Goal: Use online tool/utility

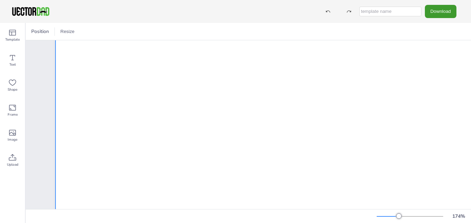
scroll to position [134, 0]
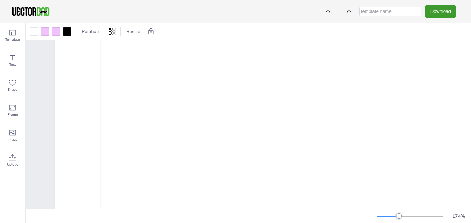
click at [111, 100] on div at bounding box center [294, 128] width 388 height 274
click at [116, 99] on div at bounding box center [294, 128] width 388 height 274
click at [55, 32] on div at bounding box center [56, 31] width 8 height 8
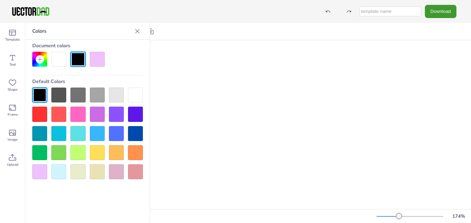
click at [135, 33] on icon at bounding box center [137, 31] width 7 height 7
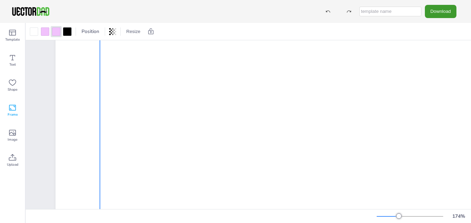
click at [6, 111] on div "Frame" at bounding box center [12, 110] width 25 height 25
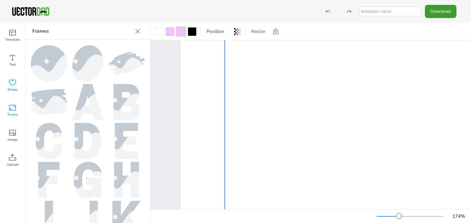
click at [11, 80] on icon at bounding box center [12, 82] width 8 height 8
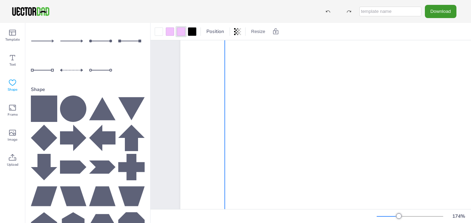
scroll to position [87, 0]
click at [34, 105] on icon at bounding box center [44, 109] width 26 height 26
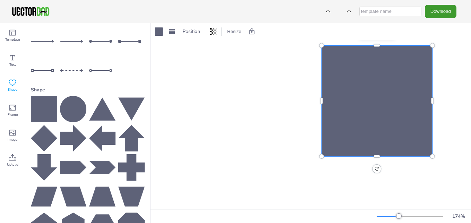
scroll to position [134, 41]
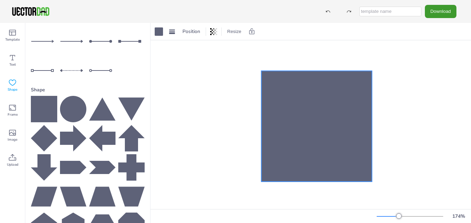
drag, startPoint x: 377, startPoint y: 98, endPoint x: 316, endPoint y: 123, distance: 66.1
click at [316, 123] on div at bounding box center [316, 126] width 111 height 111
click at [312, 58] on icon at bounding box center [316, 57] width 8 height 8
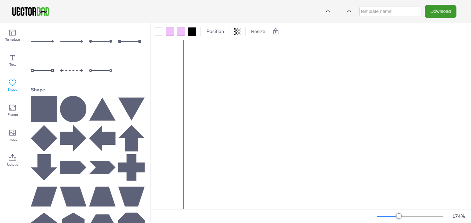
click at [312, 58] on div at bounding box center [377, 128] width 388 height 274
click at [160, 115] on div at bounding box center [377, 100] width 476 height 369
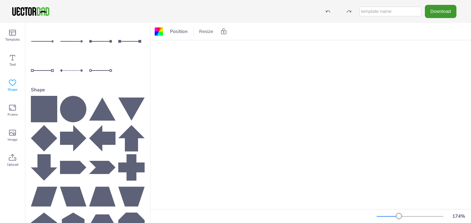
click at [11, 87] on span "Shape" at bounding box center [13, 90] width 10 height 6
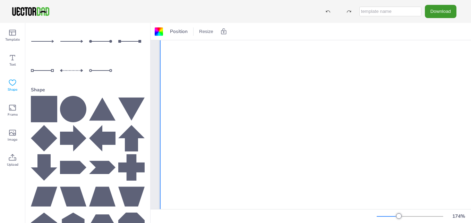
scroll to position [134, 14]
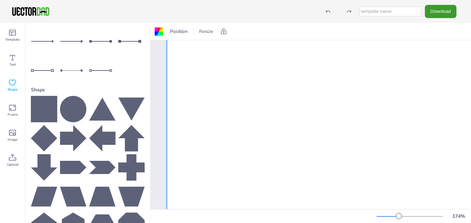
click at [176, 50] on div at bounding box center [405, 100] width 476 height 369
click at [181, 32] on span "Position" at bounding box center [179, 31] width 20 height 7
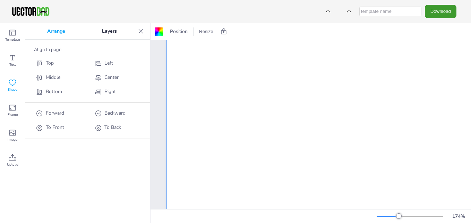
click at [141, 33] on icon at bounding box center [140, 31] width 7 height 7
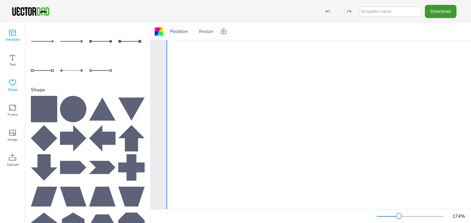
click at [16, 41] on span "Template" at bounding box center [12, 40] width 15 height 6
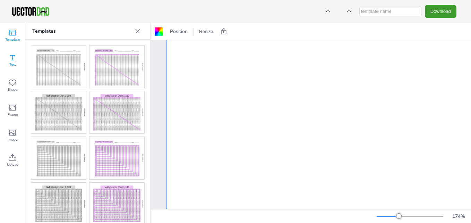
click at [9, 57] on icon at bounding box center [12, 57] width 8 height 8
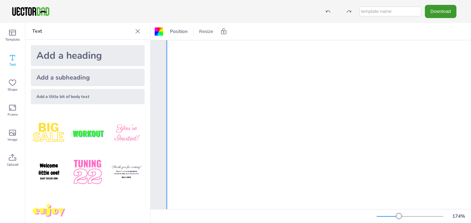
click at [83, 55] on div "Add a heading" at bounding box center [88, 55] width 114 height 21
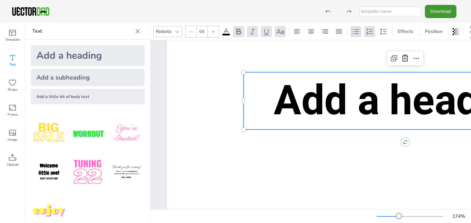
click at [83, 55] on div "Add a heading" at bounding box center [88, 55] width 114 height 21
type input "--"
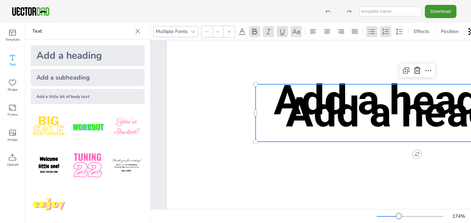
scroll to position [0, 0]
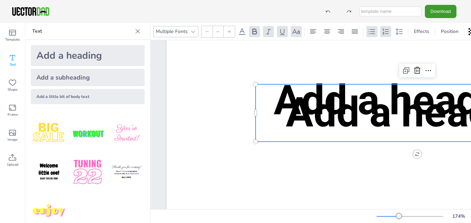
click at [141, 31] on div at bounding box center [137, 31] width 11 height 11
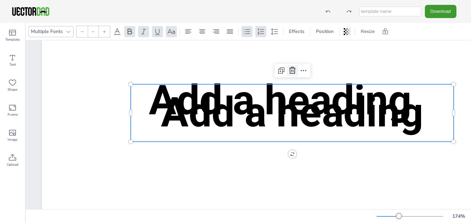
click at [289, 71] on icon at bounding box center [292, 70] width 8 height 8
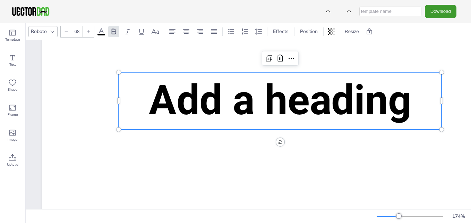
click at [271, 104] on span "Add a heading" at bounding box center [280, 100] width 262 height 48
click at [279, 57] on icon at bounding box center [280, 58] width 8 height 8
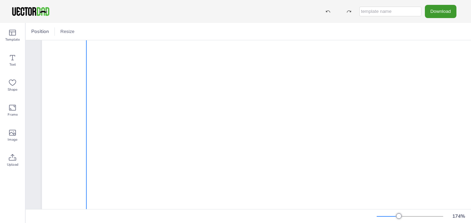
click at [119, 98] on div at bounding box center [280, 128] width 388 height 274
click at [103, 100] on div at bounding box center [280, 128] width 388 height 274
drag, startPoint x: 103, startPoint y: 100, endPoint x: 98, endPoint y: 100, distance: 5.6
click at [98, 100] on div at bounding box center [280, 128] width 388 height 274
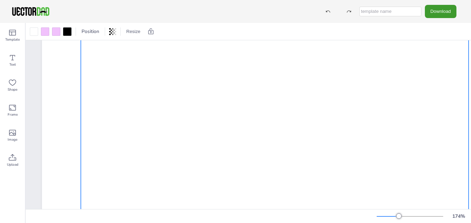
click at [90, 101] on div at bounding box center [275, 128] width 388 height 274
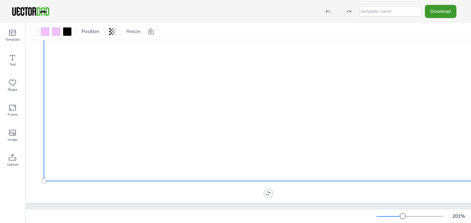
scroll to position [275, 56]
click at [58, 170] on div at bounding box center [268, 21] width 448 height 317
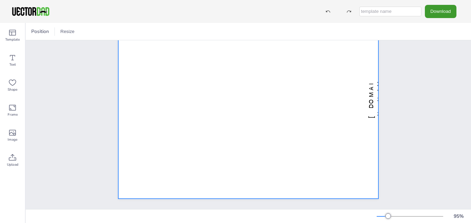
scroll to position [0, 0]
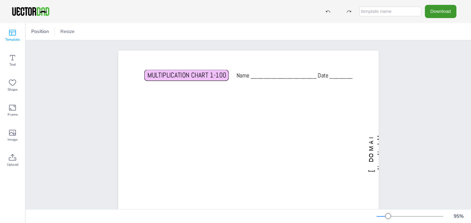
click at [12, 32] on icon at bounding box center [12, 32] width 8 height 8
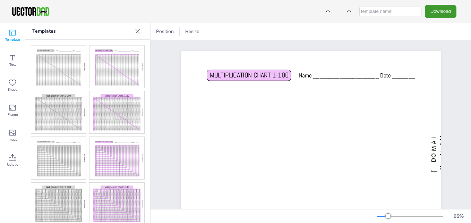
click at [98, 64] on img at bounding box center [116, 66] width 55 height 42
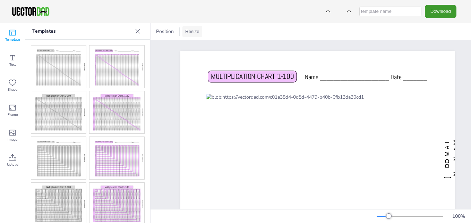
click at [196, 31] on button "Resize" at bounding box center [192, 31] width 20 height 11
click at [210, 45] on li "US Letter Landscape (11in x 8.5in)" at bounding box center [224, 46] width 84 height 14
click at [194, 31] on button "Resize" at bounding box center [192, 31] width 20 height 11
click at [213, 33] on li "A4 Landscape (11.75in x 8.25in)" at bounding box center [224, 32] width 84 height 14
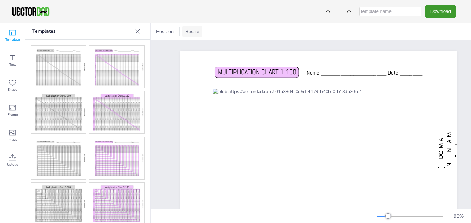
click at [192, 35] on button "Resize" at bounding box center [192, 31] width 20 height 11
click at [195, 46] on li "US Letter Landscape (11in x 8.5in)" at bounding box center [224, 46] width 84 height 14
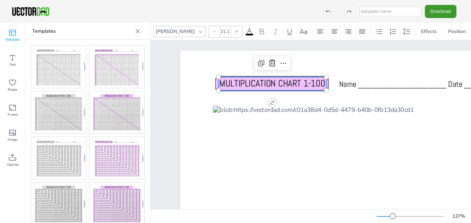
click at [272, 80] on span "MULTIPLICATION CHART 1-100" at bounding box center [272, 83] width 106 height 12
click at [274, 62] on icon at bounding box center [272, 63] width 8 height 8
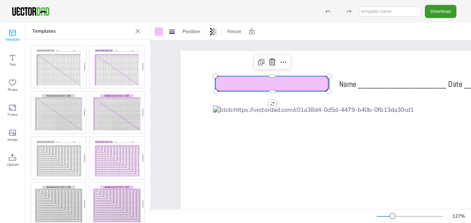
click at [308, 77] on div "[DOMAIN_NAME] Name ____________________ Date _______" at bounding box center [355, 186] width 350 height 270
click at [276, 63] on icon at bounding box center [272, 62] width 8 height 8
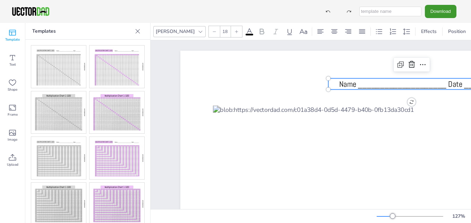
click at [348, 87] on span "Name ____________________ Date _______" at bounding box center [417, 84] width 156 height 10
click at [411, 64] on icon at bounding box center [411, 64] width 6 height 7
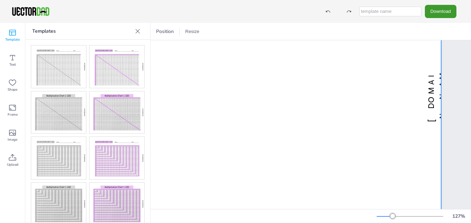
scroll to position [106, 94]
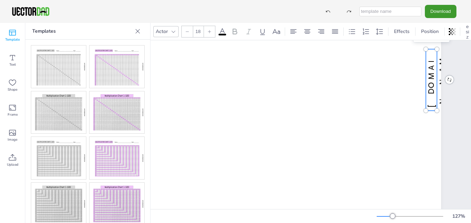
click at [426, 98] on span "[DOMAIN_NAME]" at bounding box center [442, 79] width 32 height 55
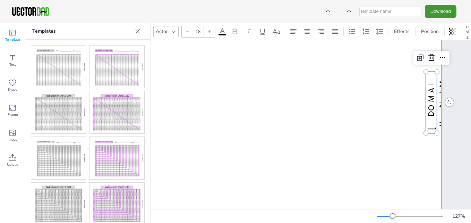
scroll to position [82, 94]
click at [428, 64] on div at bounding box center [431, 59] width 11 height 11
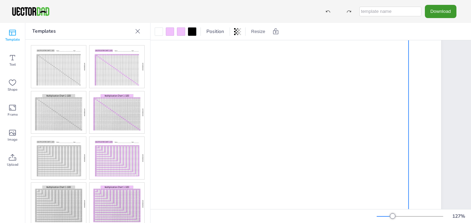
click at [345, 82] on div at bounding box center [266, 124] width 284 height 201
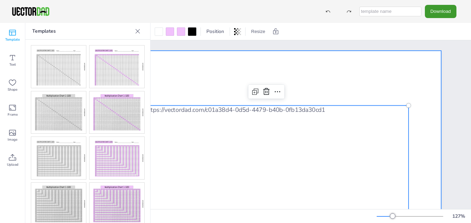
scroll to position [0, 94]
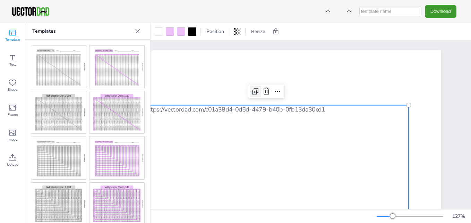
click at [254, 91] on icon at bounding box center [256, 90] width 4 height 4
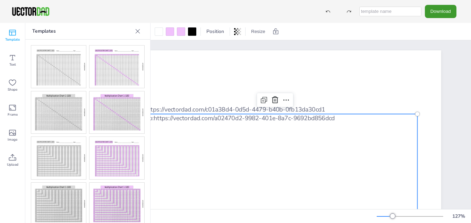
click at [266, 128] on div at bounding box center [275, 214] width 284 height 201
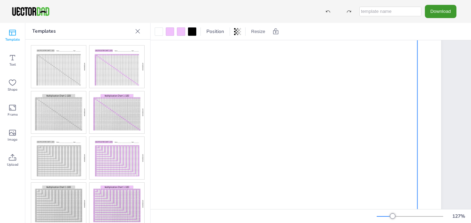
click at [266, 128] on div at bounding box center [275, 116] width 284 height 201
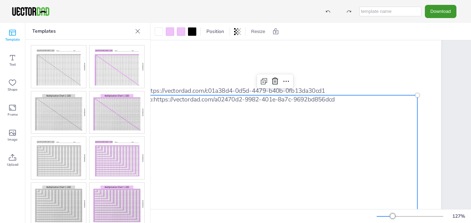
scroll to position [15, 94]
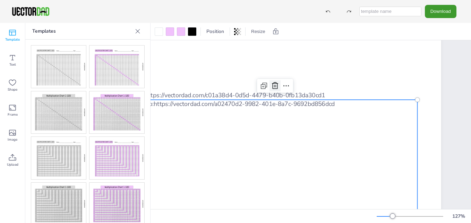
click at [272, 83] on icon at bounding box center [275, 85] width 6 height 7
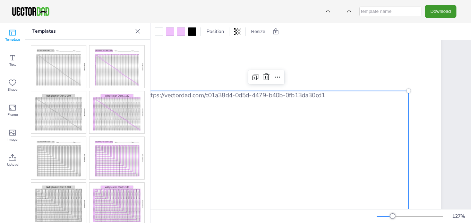
click at [266, 124] on div at bounding box center [266, 191] width 284 height 201
click at [1, 146] on div "Image" at bounding box center [12, 135] width 25 height 25
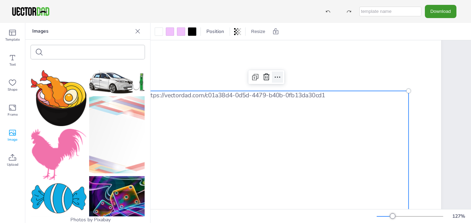
click at [273, 77] on icon at bounding box center [277, 77] width 8 height 8
click at [302, 54] on div at bounding box center [267, 171] width 350 height 270
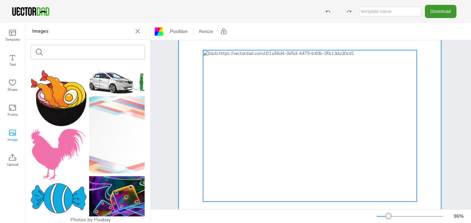
scroll to position [42, 7]
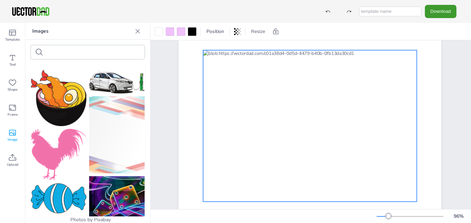
click at [272, 131] on div at bounding box center [310, 125] width 214 height 151
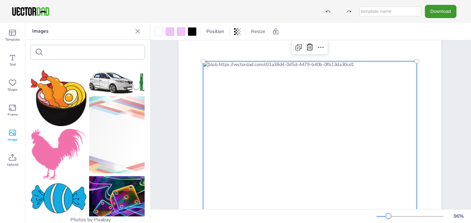
scroll to position [27, 7]
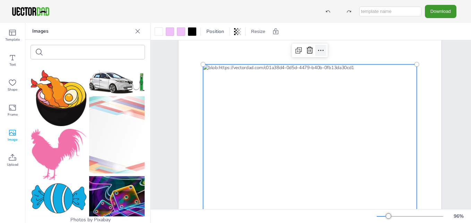
click at [317, 52] on icon at bounding box center [321, 50] width 8 height 8
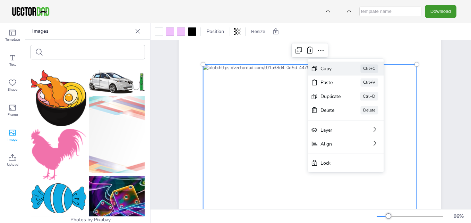
click at [317, 71] on icon at bounding box center [314, 68] width 7 height 7
